Goal: Find specific page/section: Find specific page/section

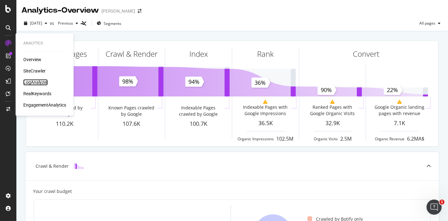
click at [40, 82] on div "LogAnalyzer" at bounding box center [35, 82] width 25 height 6
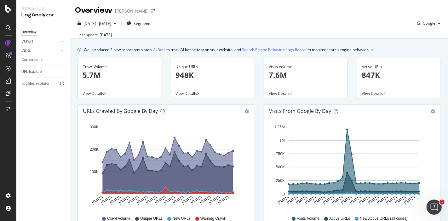
click at [190, 80] on p "948K" at bounding box center [213, 75] width 74 height 11
